Goal: Obtain resource: Download file/media

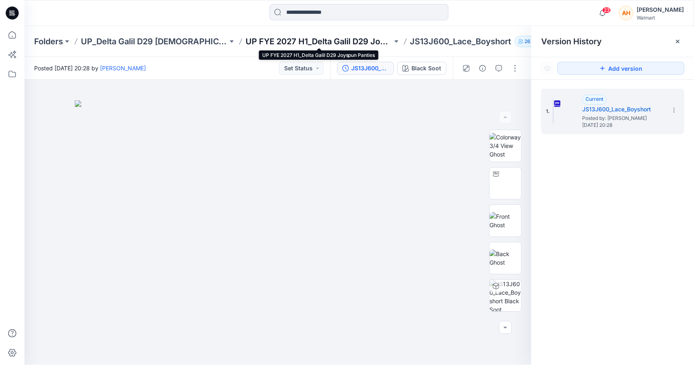
click at [293, 38] on p "UP FYE 2027 H1_Delta Galil D29 Joyspun Panties" at bounding box center [318, 41] width 147 height 11
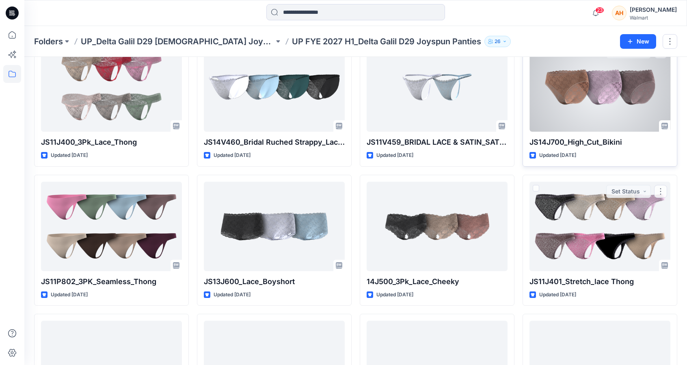
scroll to position [306, 0]
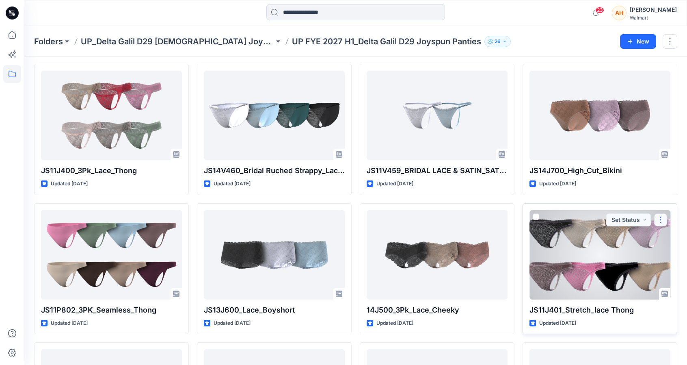
click at [655, 219] on button "button" at bounding box center [661, 219] width 13 height 13
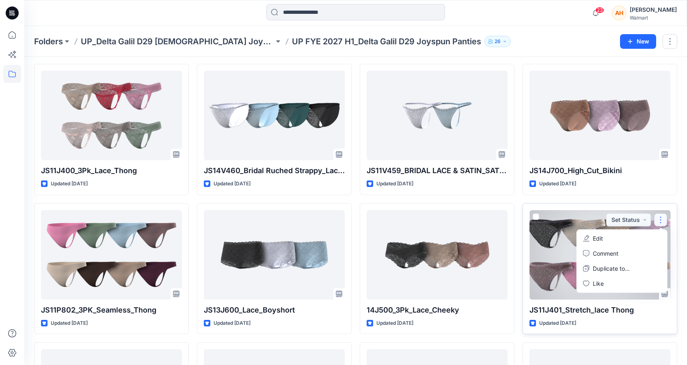
click at [553, 265] on div at bounding box center [600, 254] width 141 height 89
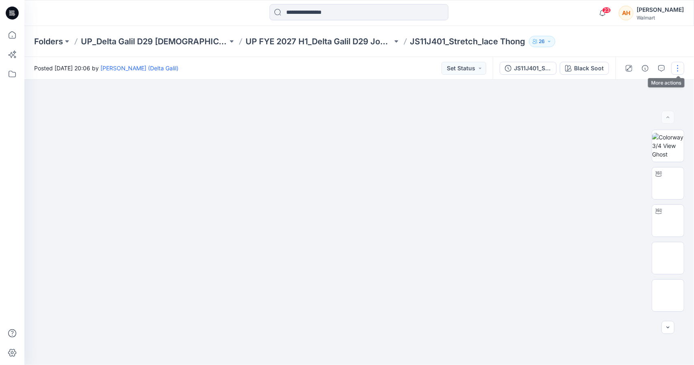
click at [678, 69] on button "button" at bounding box center [677, 68] width 13 height 13
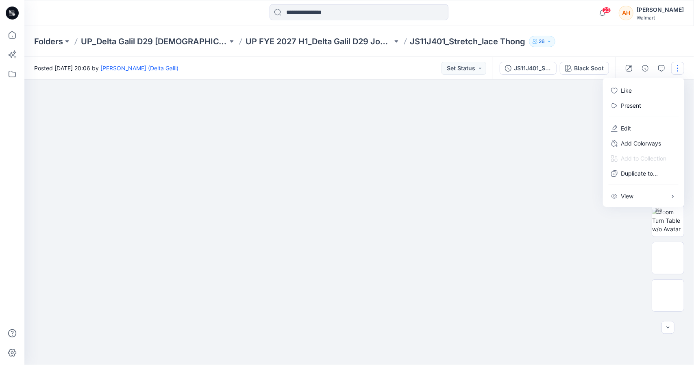
click at [369, 58] on div "Posted [DATE] 20:06 by [PERSON_NAME] (Delta Galil) Set Status" at bounding box center [258, 68] width 468 height 22
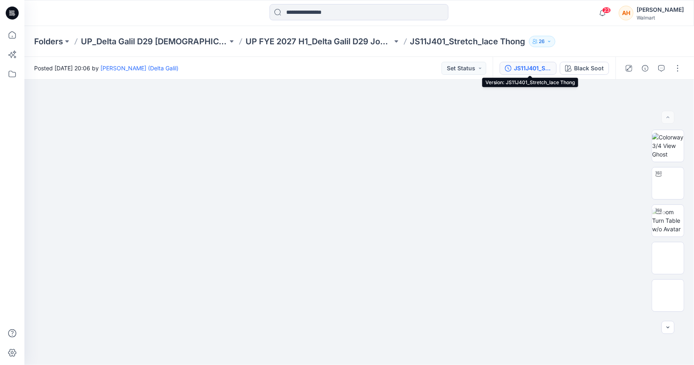
click at [526, 69] on div "JS11J401_Stretch_lace Thong" at bounding box center [532, 68] width 37 height 9
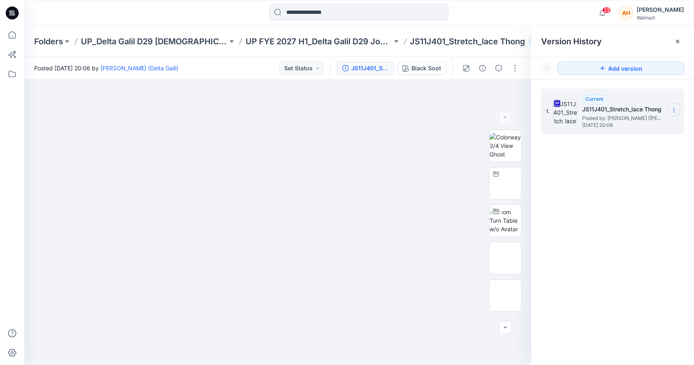
click at [672, 108] on icon at bounding box center [673, 110] width 7 height 7
click at [633, 124] on span "Download Source BW File" at bounding box center [632, 126] width 68 height 10
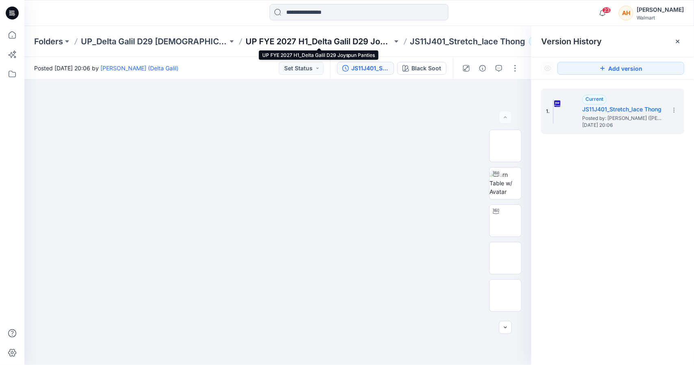
click at [342, 43] on p "UP FYE 2027 H1_Delta Galil D29 Joyspun Panties" at bounding box center [318, 41] width 147 height 11
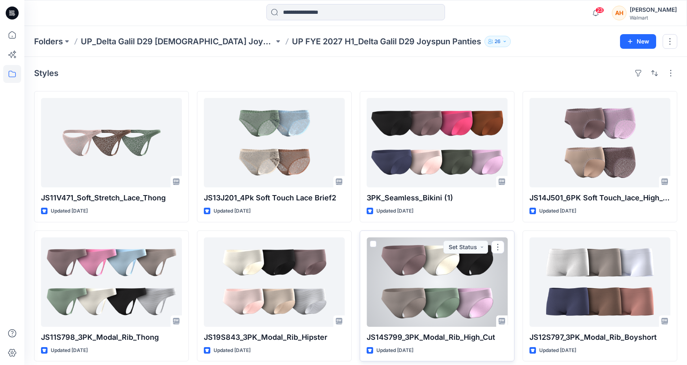
click at [364, 282] on div "JS14S799_3PK_Modal_Rib_High_Cut Updated [DATE] Set Status" at bounding box center [437, 295] width 155 height 131
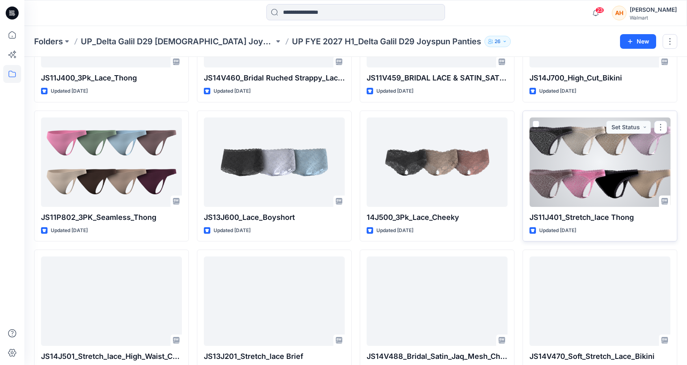
scroll to position [406, 0]
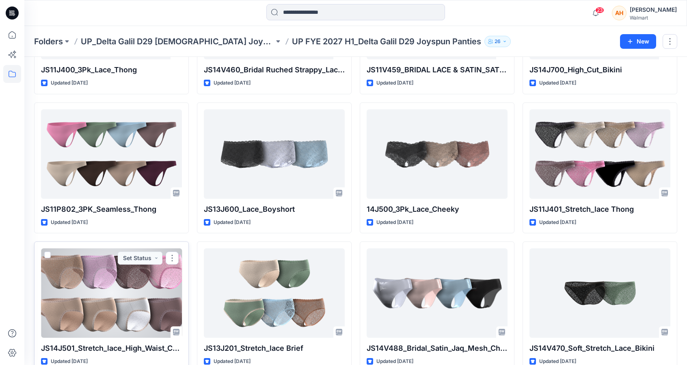
click at [130, 291] on div at bounding box center [111, 292] width 141 height 89
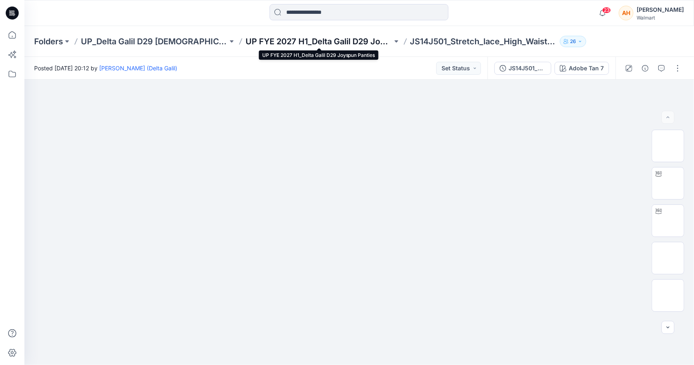
click at [360, 44] on p "UP FYE 2027 H1_Delta Galil D29 Joyspun Panties" at bounding box center [318, 41] width 147 height 11
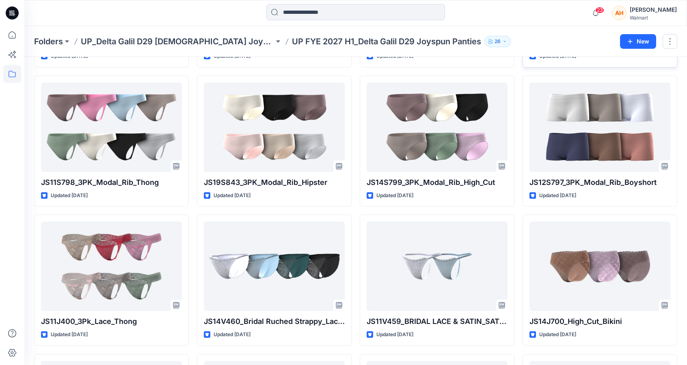
scroll to position [163, 0]
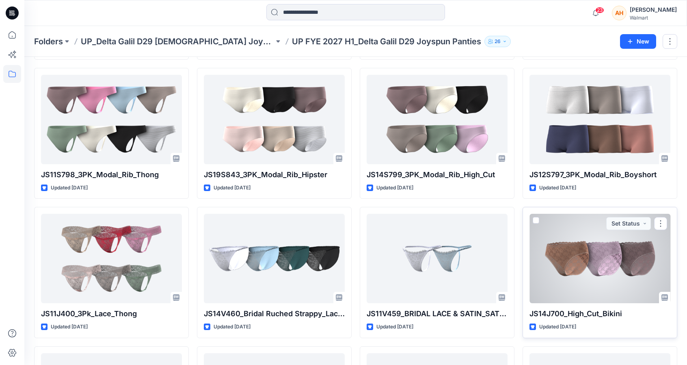
click at [619, 291] on div at bounding box center [600, 258] width 141 height 89
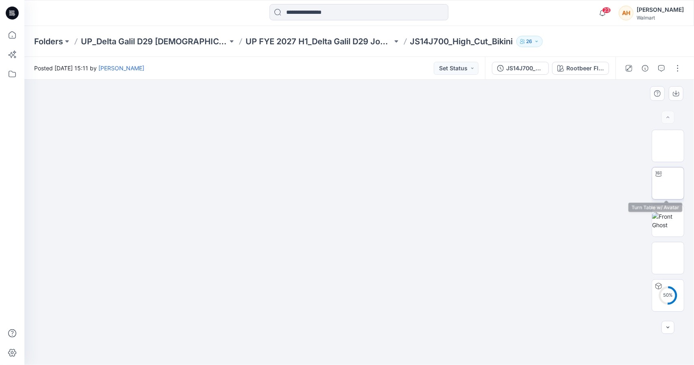
click at [668, 183] on img at bounding box center [668, 183] width 0 height 0
click at [679, 68] on button "button" at bounding box center [677, 68] width 13 height 13
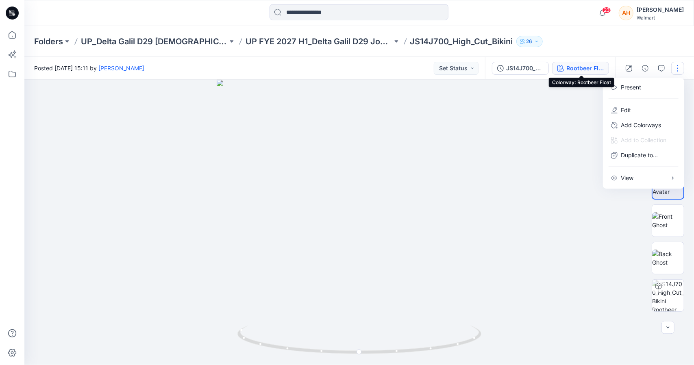
click at [575, 65] on div "Rootbeer Float" at bounding box center [584, 68] width 37 height 9
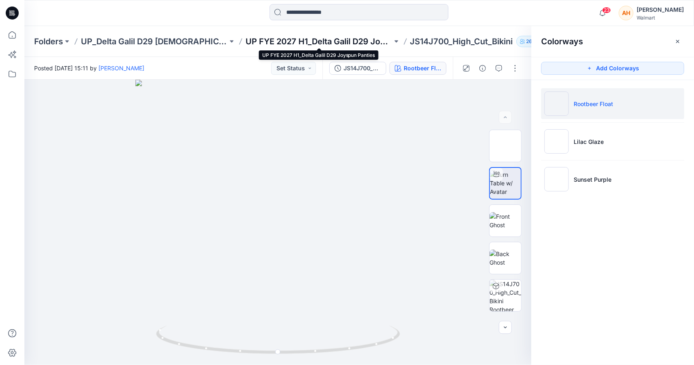
click at [378, 41] on p "UP FYE 2027 H1_Delta Galil D29 Joyspun Panties" at bounding box center [318, 41] width 147 height 11
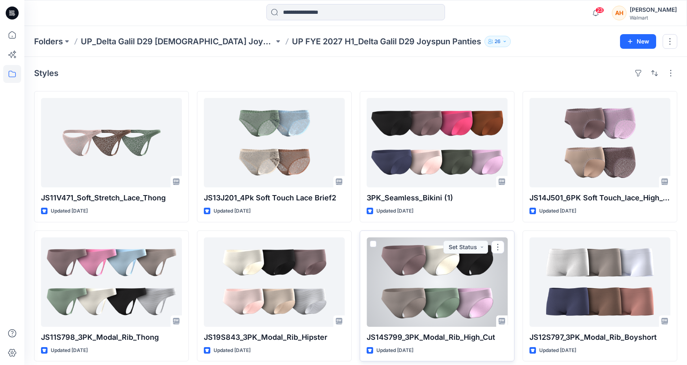
click at [399, 290] on div at bounding box center [437, 281] width 141 height 89
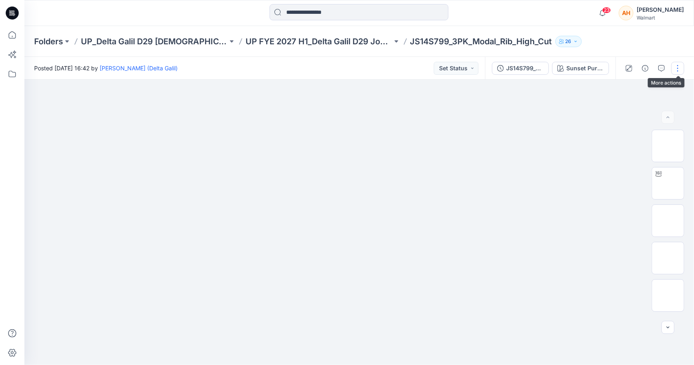
click at [679, 64] on button "button" at bounding box center [677, 68] width 13 height 13
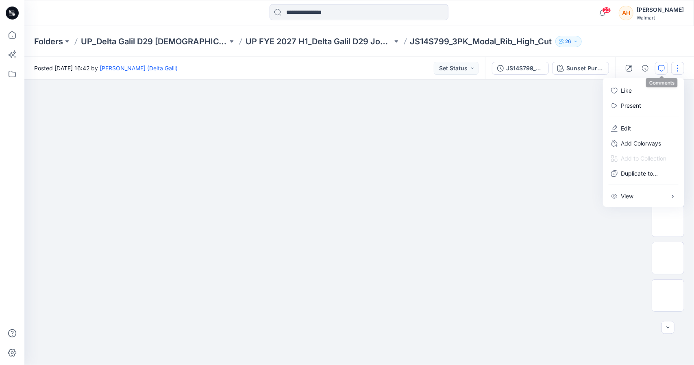
click at [660, 64] on button "button" at bounding box center [661, 68] width 13 height 13
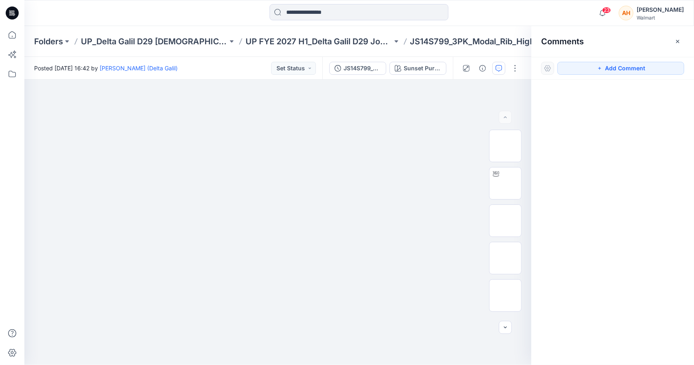
click at [483, 36] on p "JS14S799_3PK_Modal_Rib_High_Cut" at bounding box center [481, 41] width 142 height 11
click at [484, 43] on p "JS14S799_3PK_Modal_Rib_High_Cut" at bounding box center [481, 41] width 142 height 11
click at [682, 42] on button "button" at bounding box center [677, 41] width 13 height 13
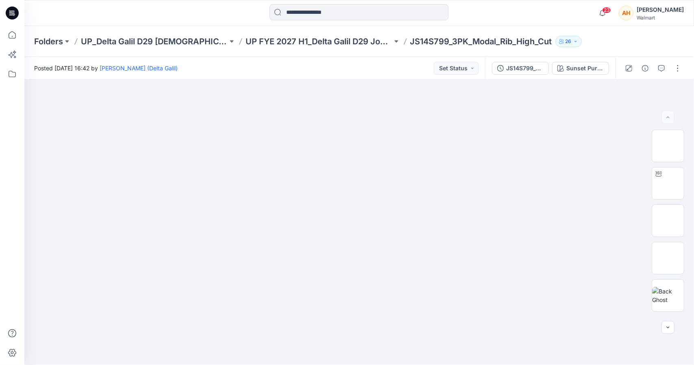
click at [678, 76] on div at bounding box center [652, 68] width 75 height 23
click at [676, 71] on button "button" at bounding box center [677, 68] width 13 height 13
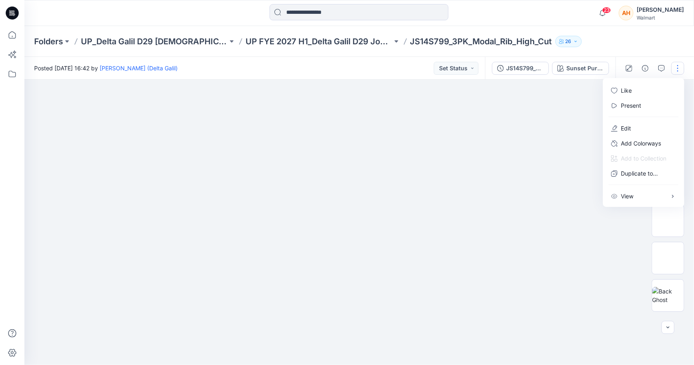
click at [519, 46] on p "JS14S799_3PK_Modal_Rib_High_Cut" at bounding box center [481, 41] width 142 height 11
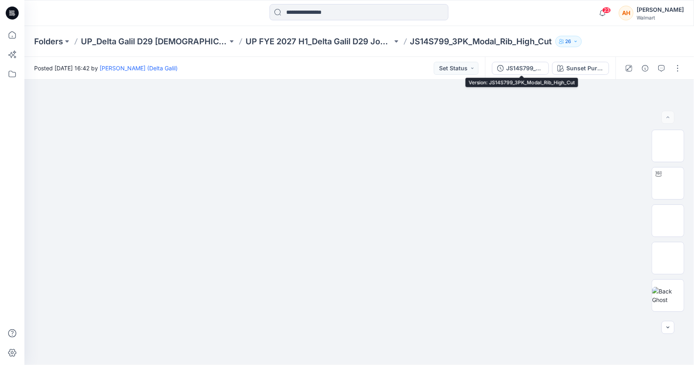
click at [528, 69] on div "JS14S799_3PK_Modal_Rib_High_Cut" at bounding box center [524, 68] width 37 height 9
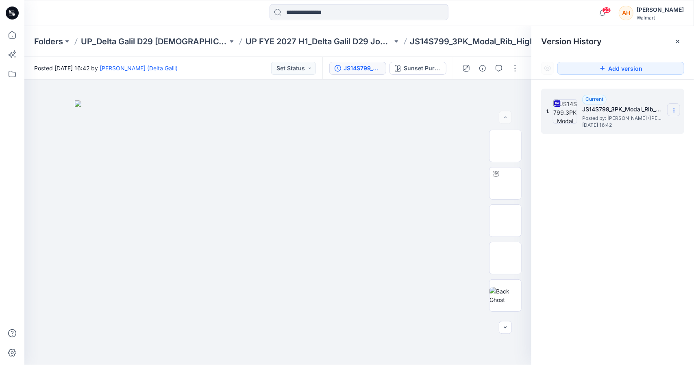
click at [673, 104] on section at bounding box center [673, 109] width 13 height 13
click at [639, 119] on div "Download Source BW File" at bounding box center [630, 126] width 94 height 16
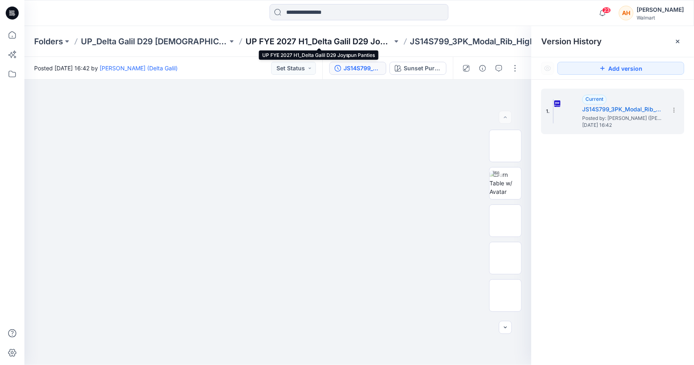
click at [338, 41] on p "UP FYE 2027 H1_Delta Galil D29 Joyspun Panties" at bounding box center [318, 41] width 147 height 11
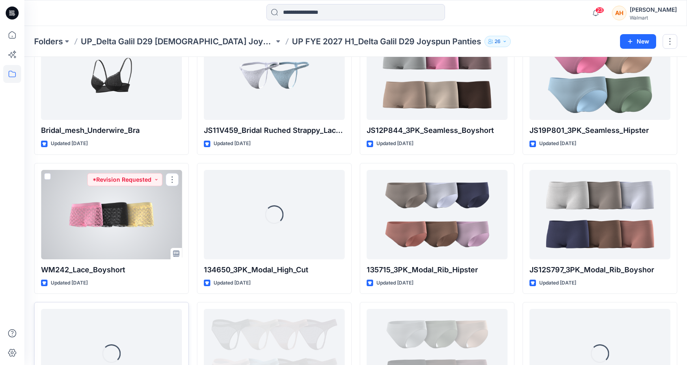
scroll to position [1251, 0]
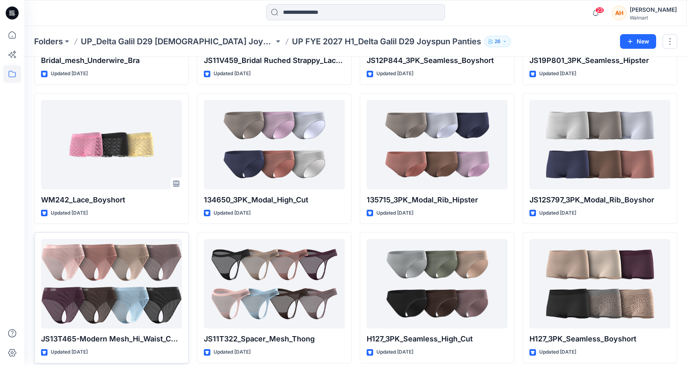
click at [498, 23] on div "23 Notifications [PERSON_NAME] [MEDICAL_DATA][PERSON_NAME] commented on AW2509-…" at bounding box center [355, 13] width 663 height 26
click at [604, 10] on icon "button" at bounding box center [595, 13] width 15 height 16
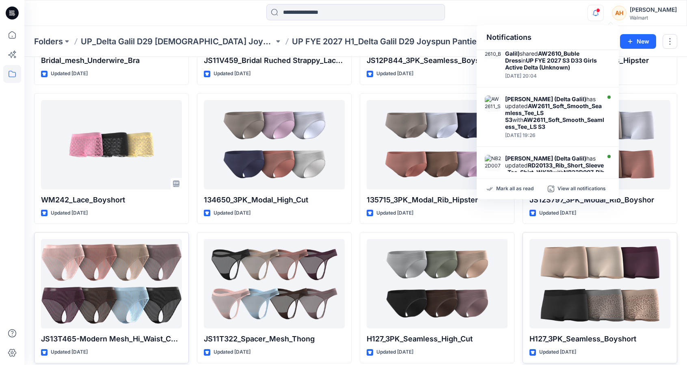
scroll to position [171, 0]
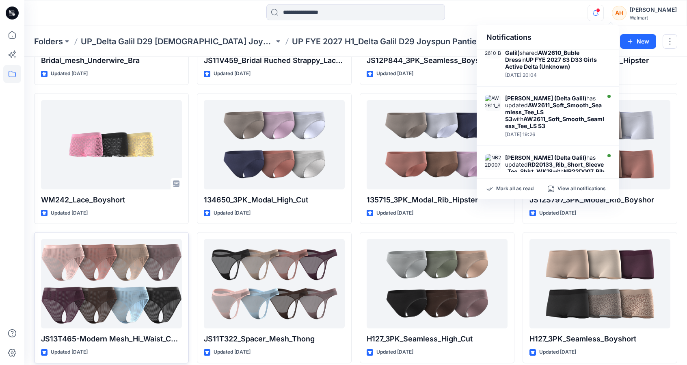
click at [600, 11] on span at bounding box center [598, 10] width 4 height 4
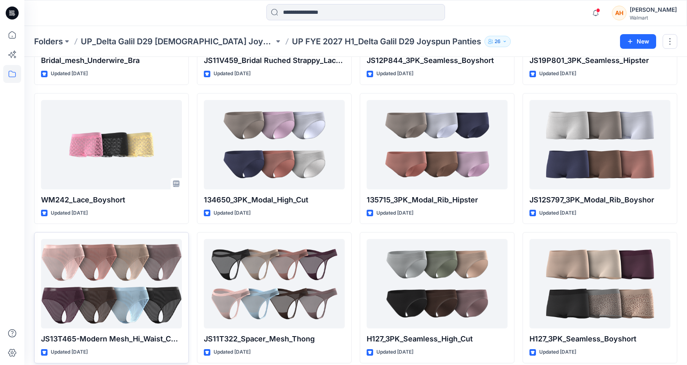
click at [600, 11] on span at bounding box center [598, 10] width 4 height 4
